Goal: Navigation & Orientation: Find specific page/section

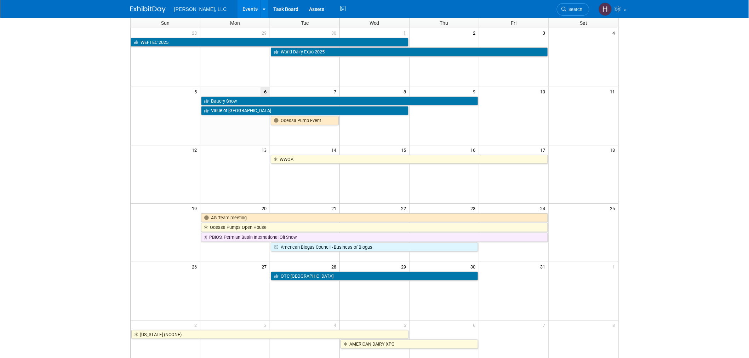
click at [403, 91] on span "8" at bounding box center [406, 91] width 6 height 9
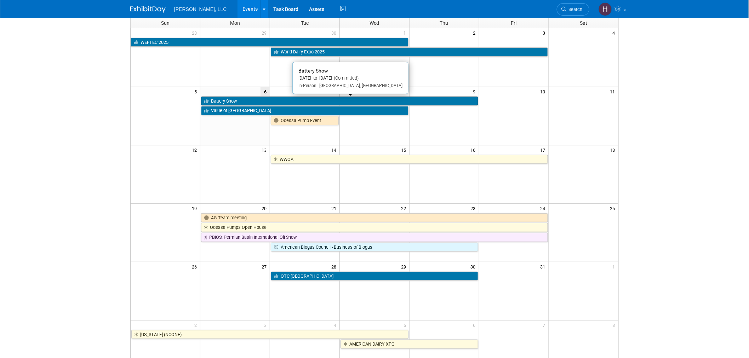
click at [236, 101] on link "Battery Show" at bounding box center [339, 101] width 277 height 9
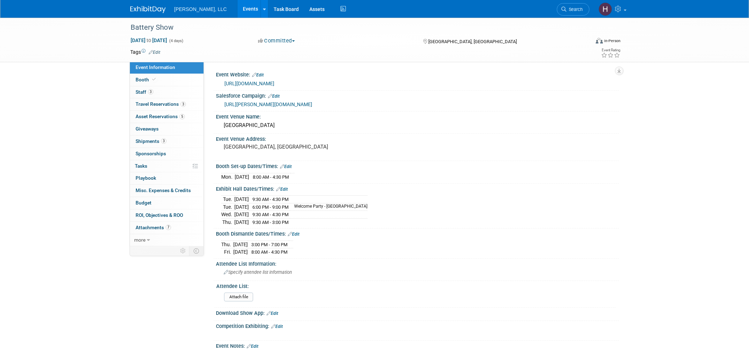
select select "Industrial"
click at [163, 103] on span "Travel Reservations 3" at bounding box center [161, 104] width 50 height 6
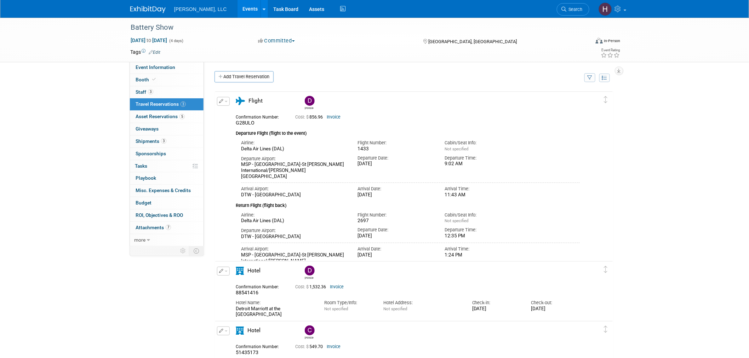
click at [237, 9] on link "Events" at bounding box center [250, 9] width 26 height 18
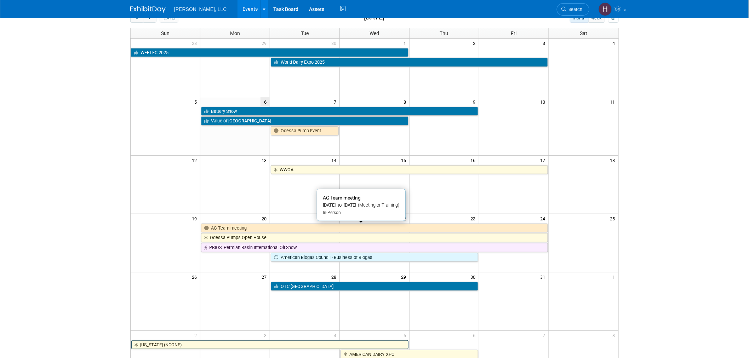
scroll to position [118, 0]
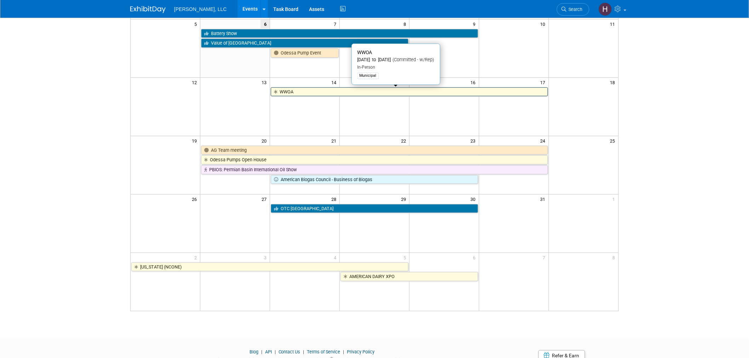
click at [344, 93] on link "WWOA" at bounding box center [409, 91] width 277 height 9
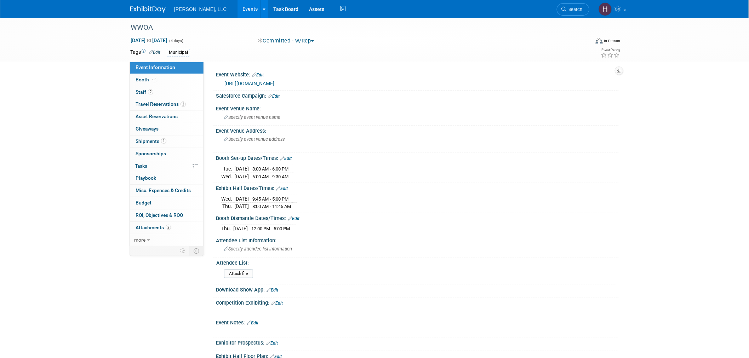
click at [237, 7] on link "Events" at bounding box center [250, 9] width 26 height 18
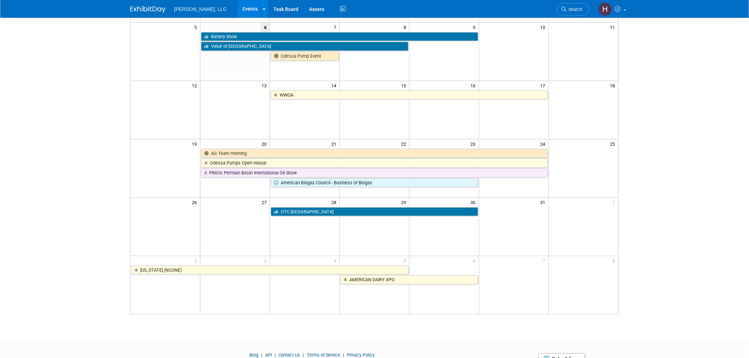
scroll to position [118, 0]
